Goal: Task Accomplishment & Management: Use online tool/utility

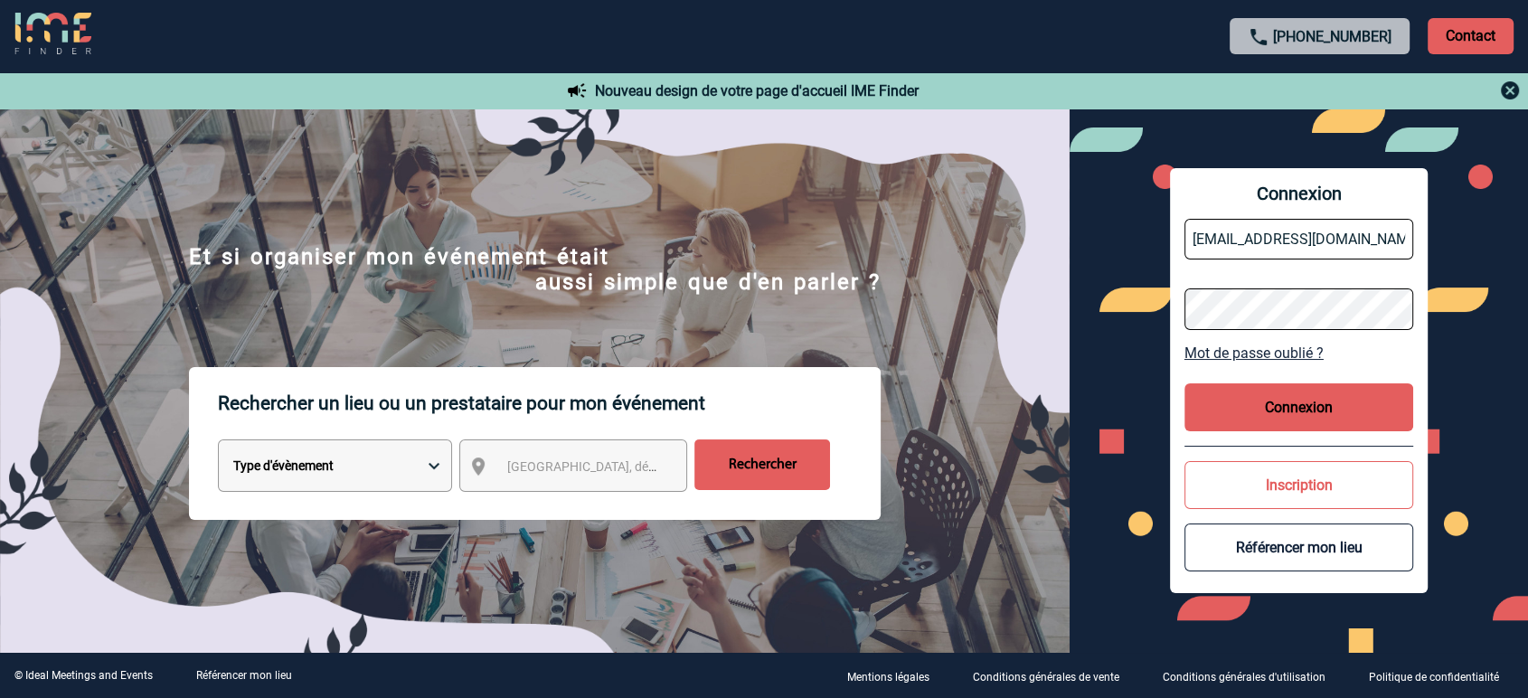
drag, startPoint x: 0, startPoint y: 0, endPoint x: 1260, endPoint y: 259, distance: 1286.3
click at [1260, 259] on input "partenariats@ime-groupe.com" at bounding box center [1299, 239] width 230 height 41
type input "jbonnaudet@ime-groupe.com"
click at [1243, 399] on button "Connexion" at bounding box center [1299, 407] width 230 height 48
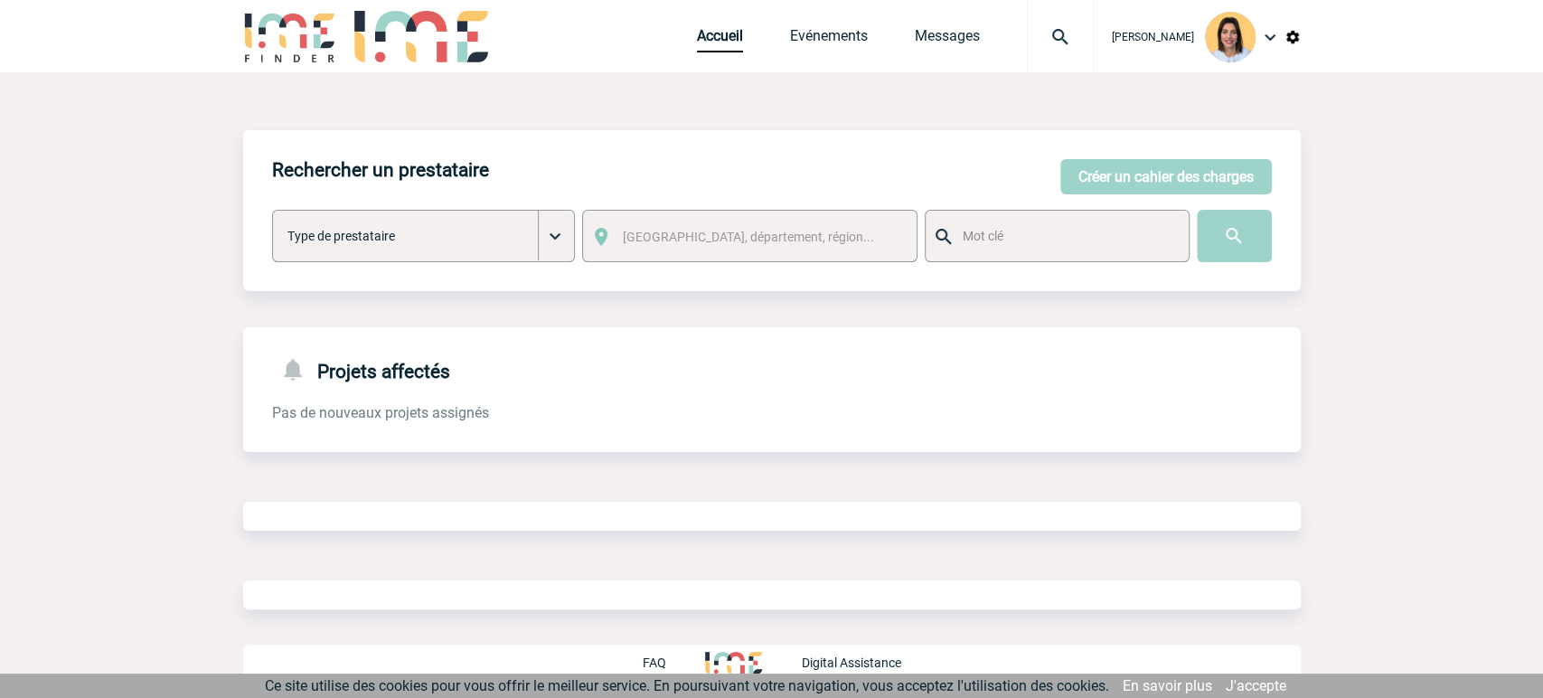
click at [1032, 44] on img at bounding box center [1060, 37] width 65 height 22
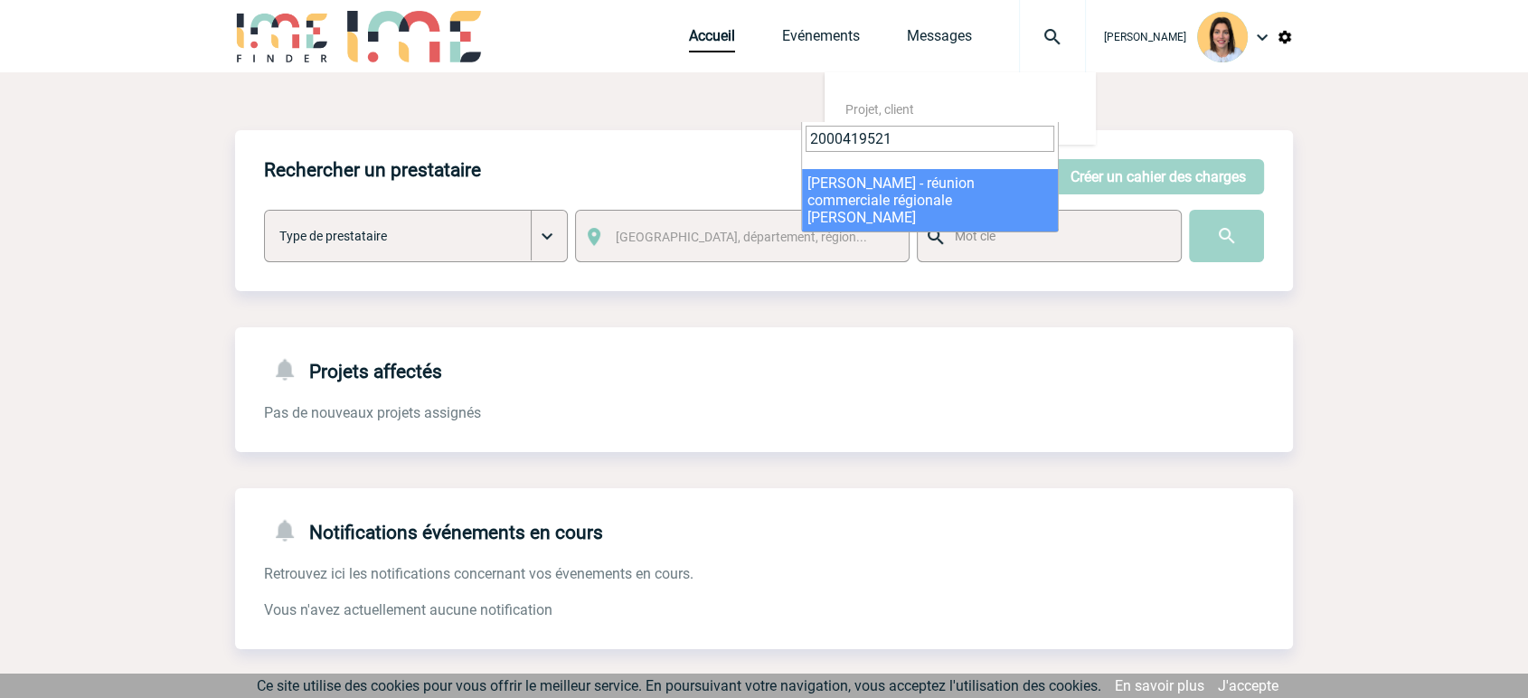
type input "2000419521"
select select "19022"
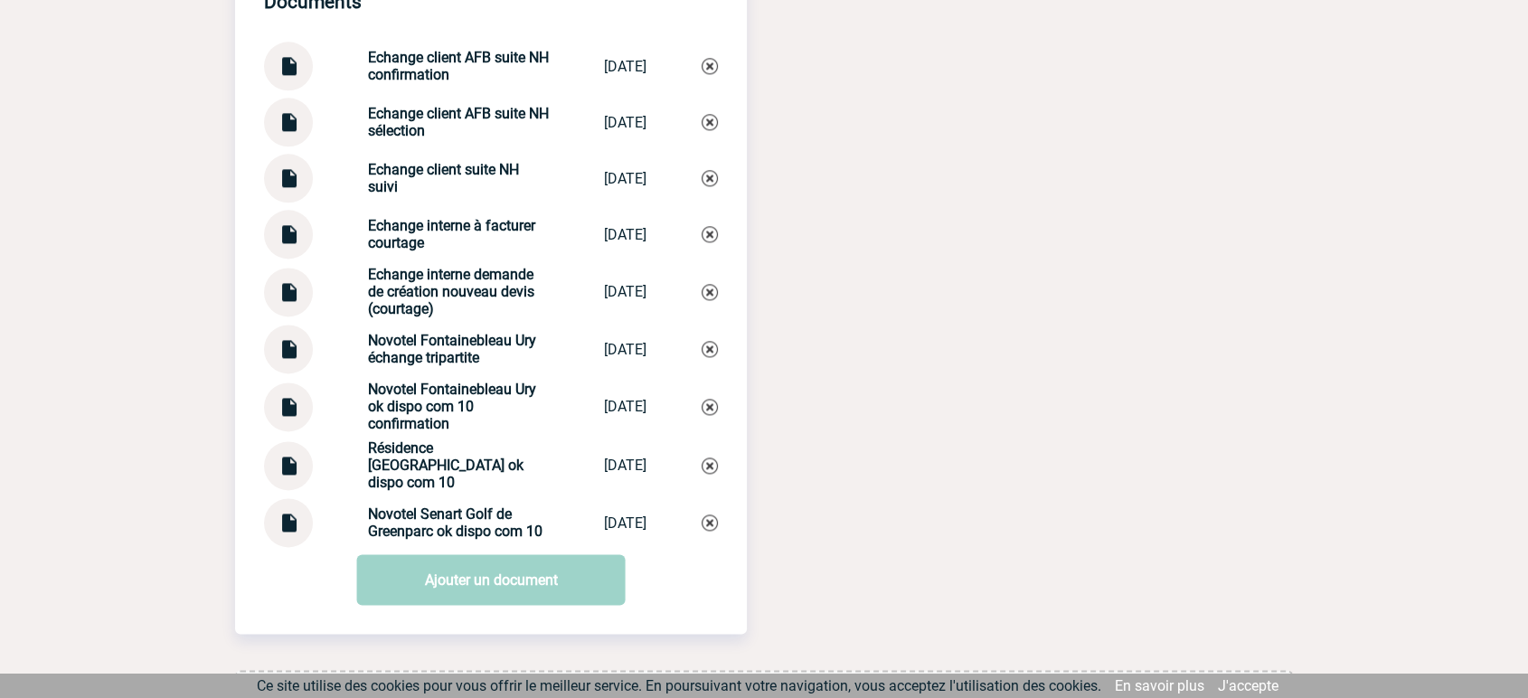
scroll to position [2365, 0]
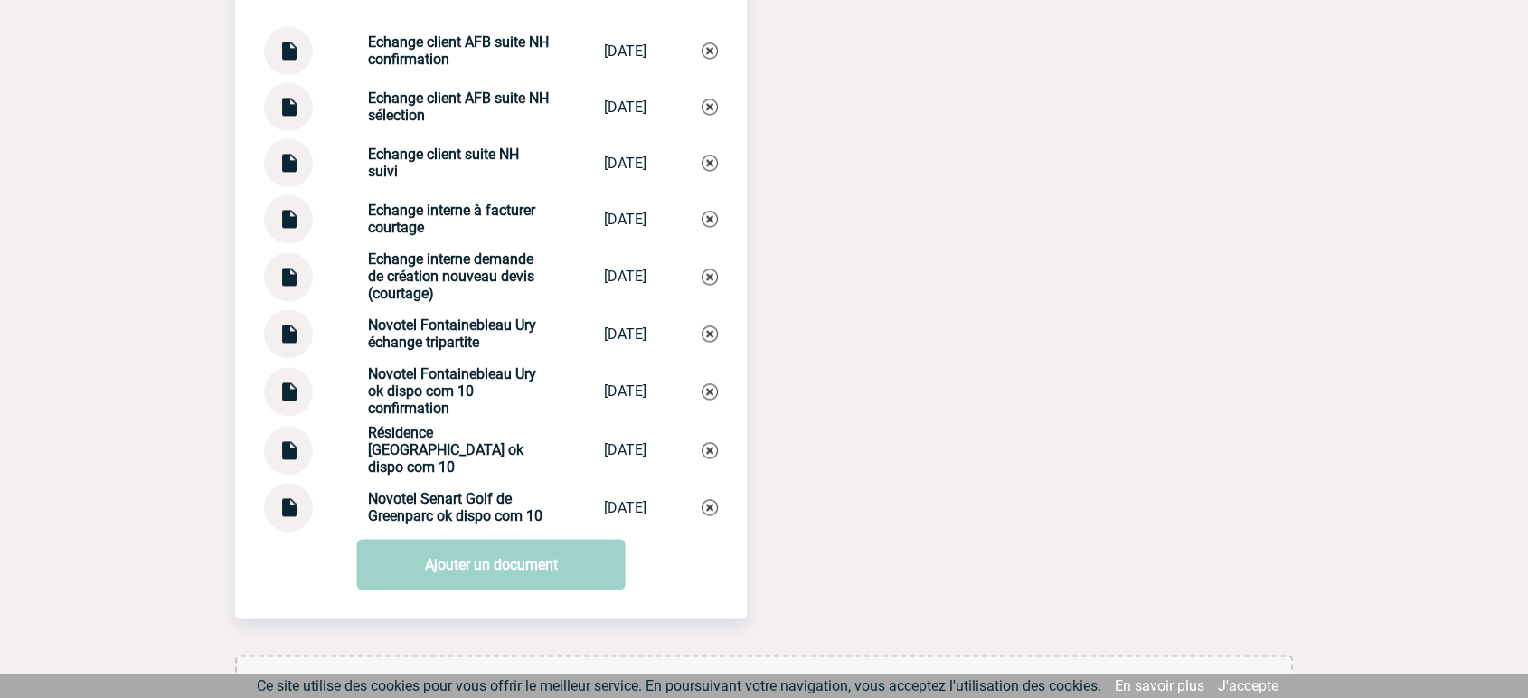
click at [285, 402] on img at bounding box center [289, 384] width 24 height 35
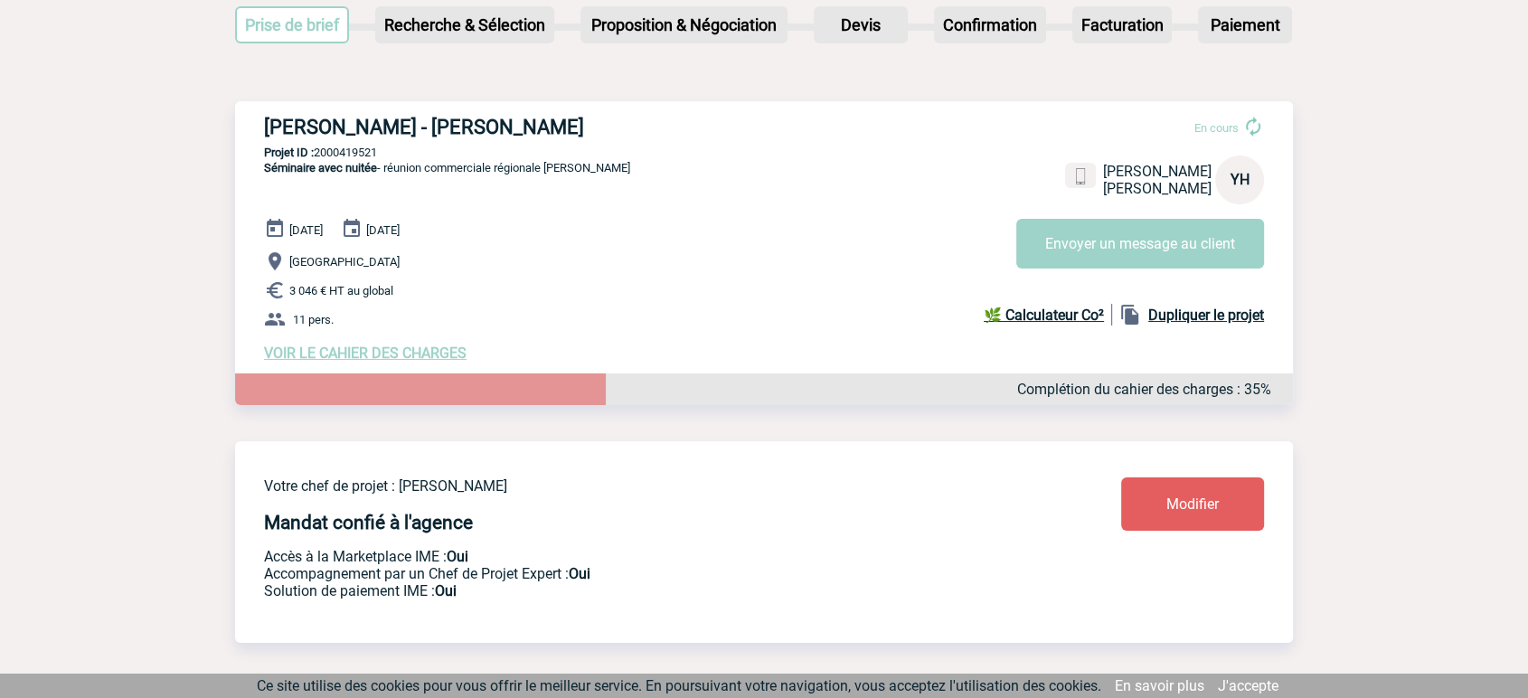
scroll to position [0, 0]
